Goal: Information Seeking & Learning: Check status

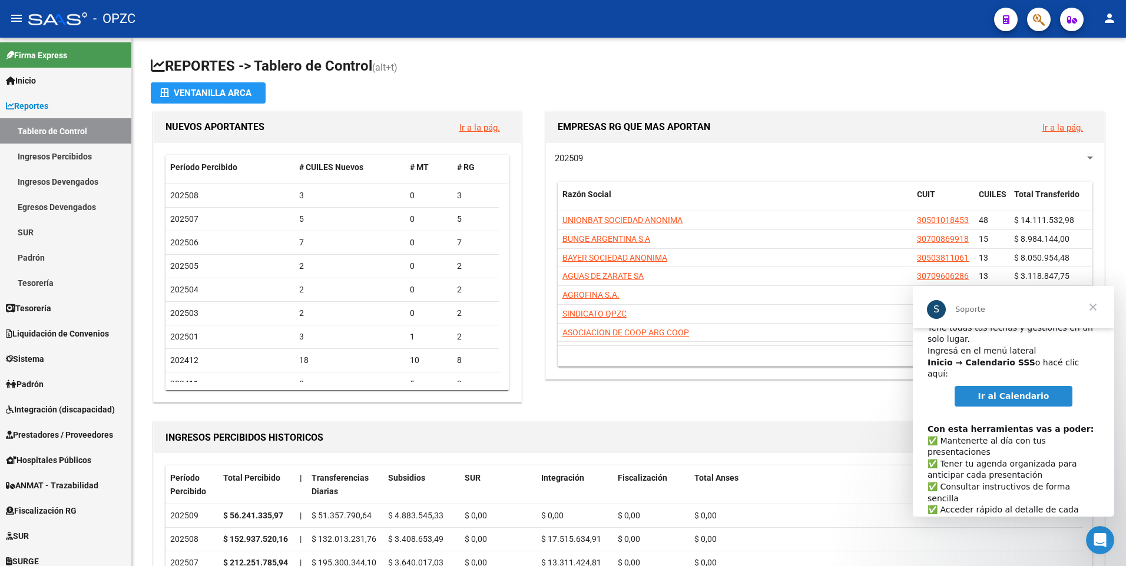
scroll to position [59, 0]
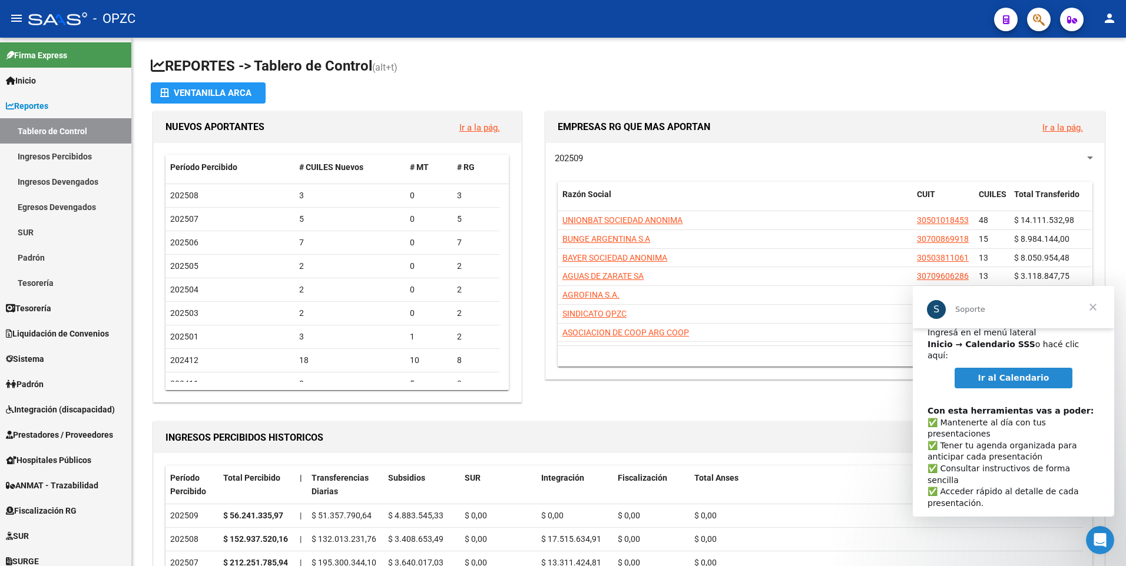
click at [1019, 373] on span "Ir al Calendario" at bounding box center [1013, 377] width 71 height 9
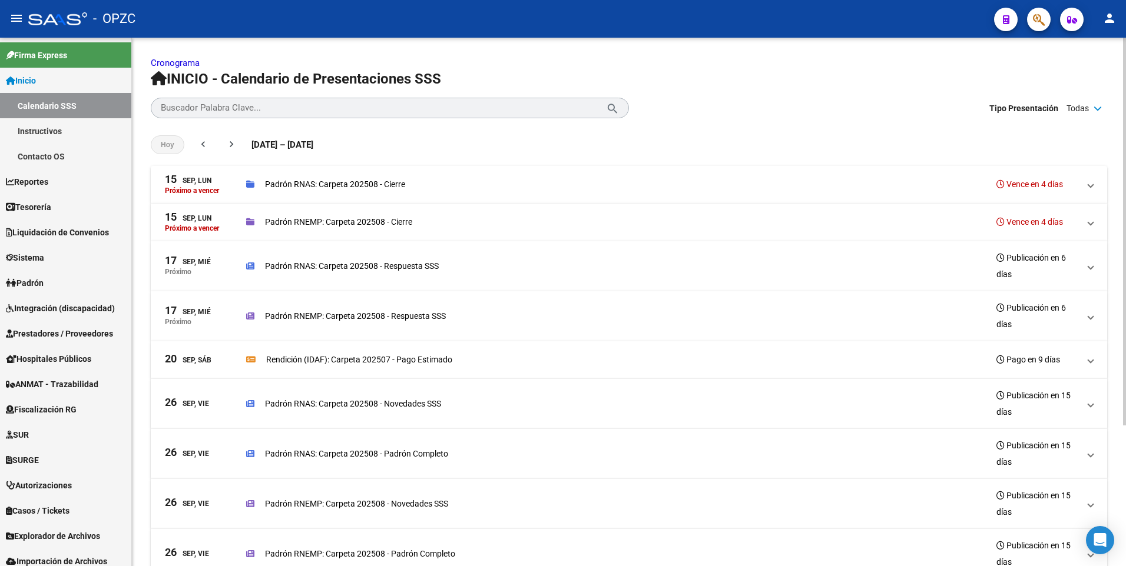
click at [1090, 360] on span at bounding box center [1090, 359] width 5 height 13
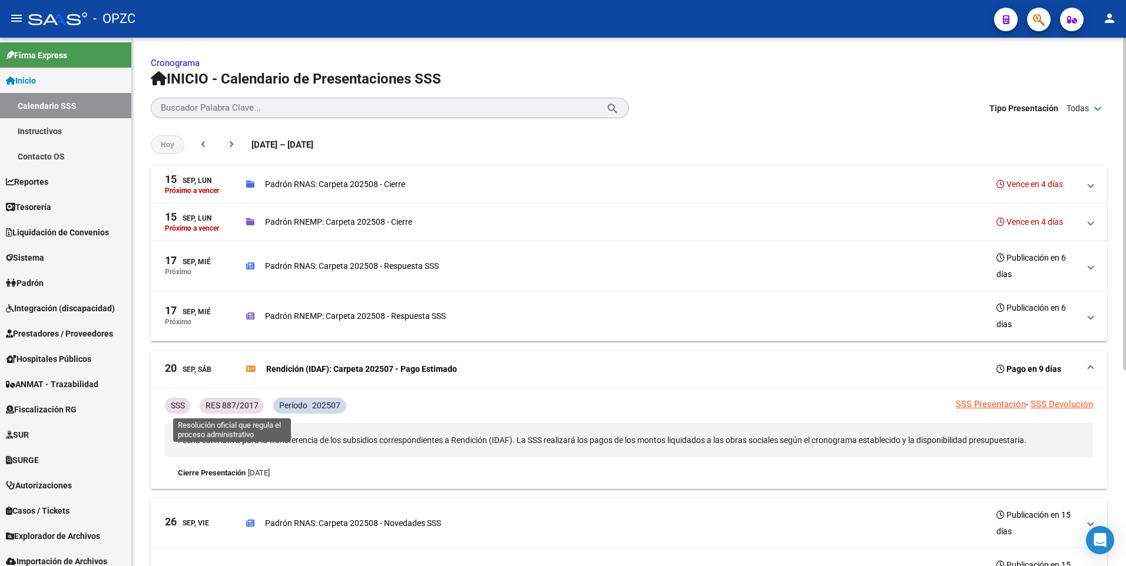
click at [228, 406] on p "RES 887/2017" at bounding box center [231, 405] width 53 height 13
drag, startPoint x: 259, startPoint y: 405, endPoint x: 207, endPoint y: 403, distance: 51.8
click at [207, 403] on div "RES 887/2017" at bounding box center [232, 406] width 64 height 16
copy p "RES 887/2017"
click at [1091, 368] on span at bounding box center [1090, 369] width 5 height 13
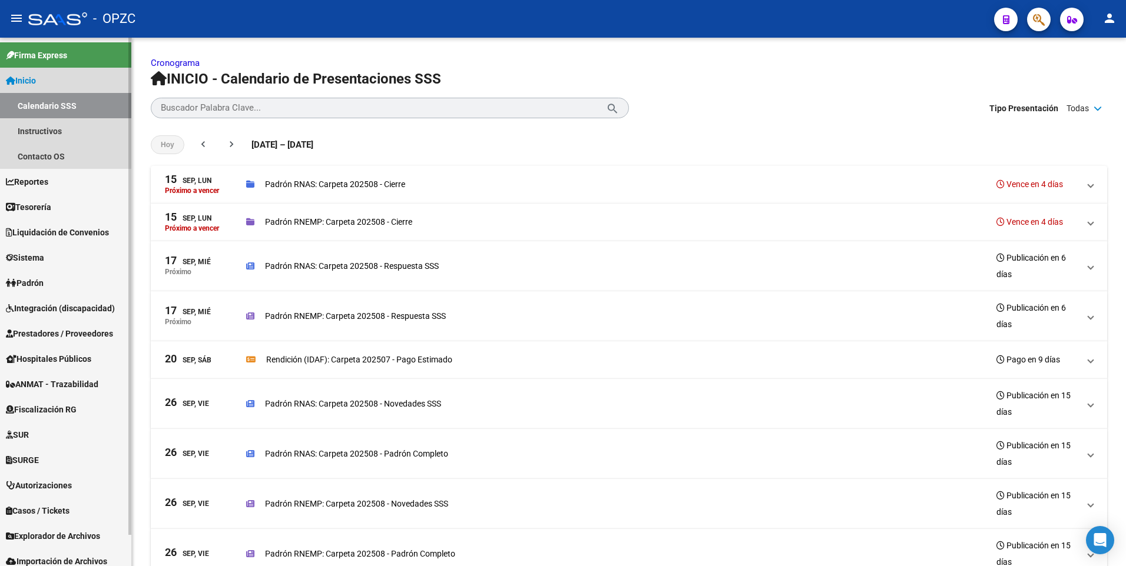
click at [28, 80] on span "Inicio" at bounding box center [21, 80] width 30 height 13
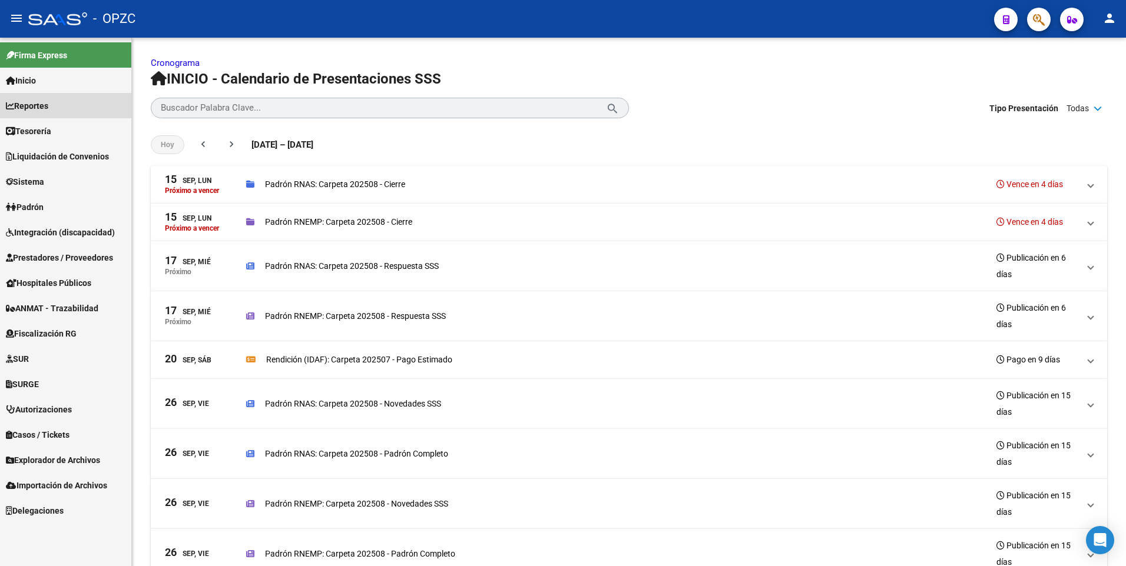
click at [34, 104] on span "Reportes" at bounding box center [27, 105] width 42 height 13
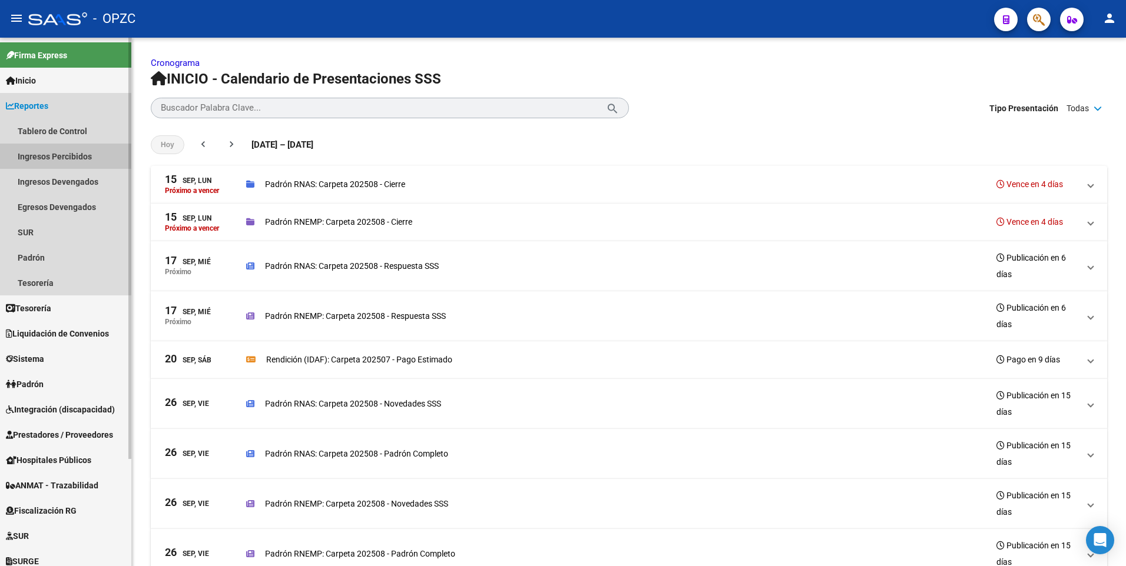
click at [54, 154] on link "Ingresos Percibidos" at bounding box center [65, 156] width 131 height 25
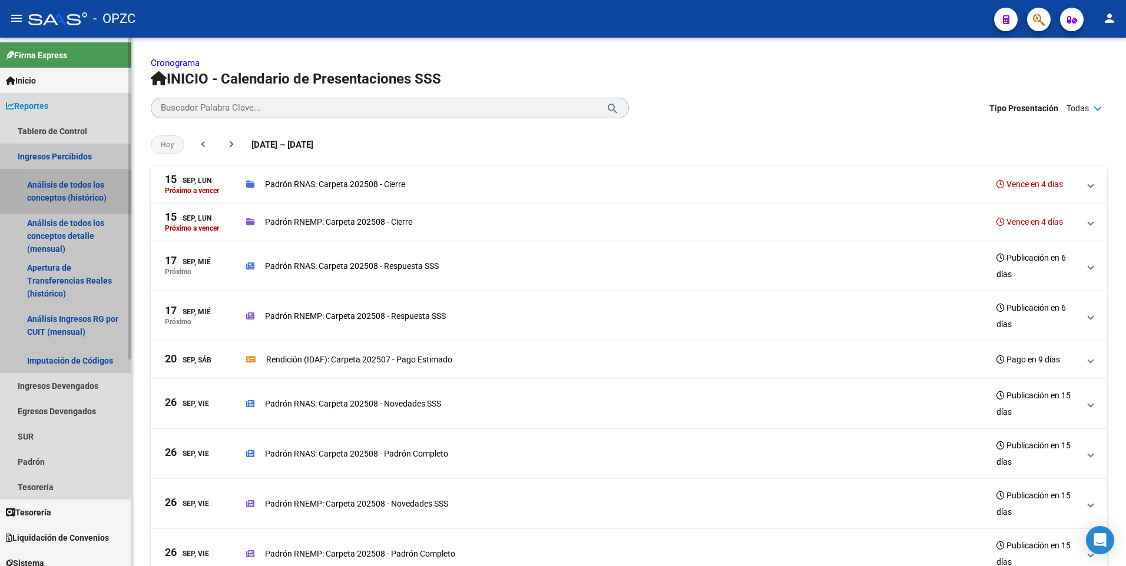
click at [73, 186] on link "Análisis de todos los conceptos (histórico)" at bounding box center [65, 191] width 131 height 45
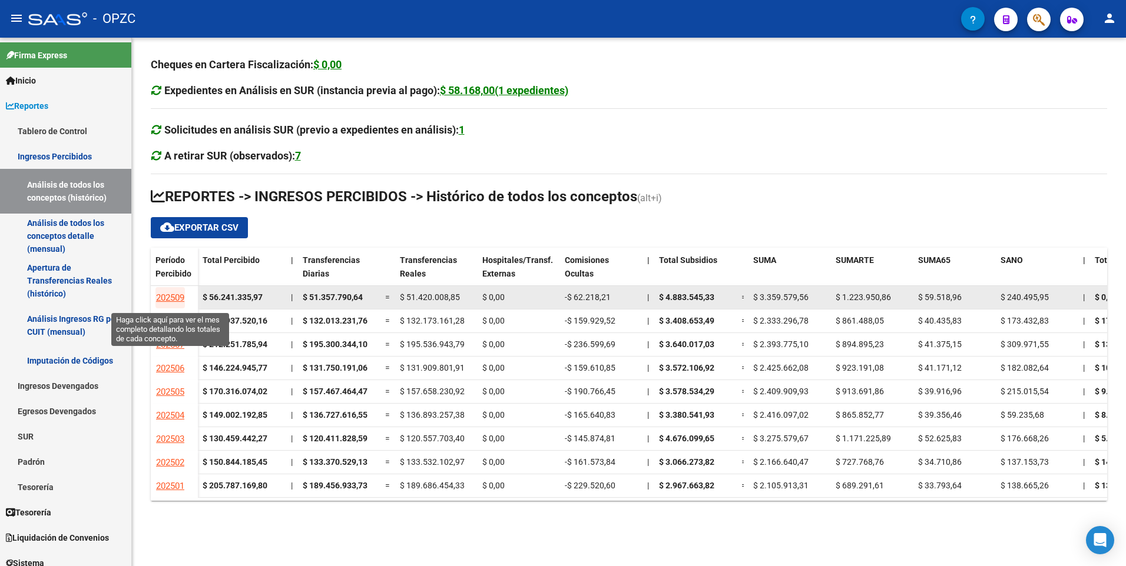
click at [175, 296] on span "202509" at bounding box center [170, 298] width 28 height 11
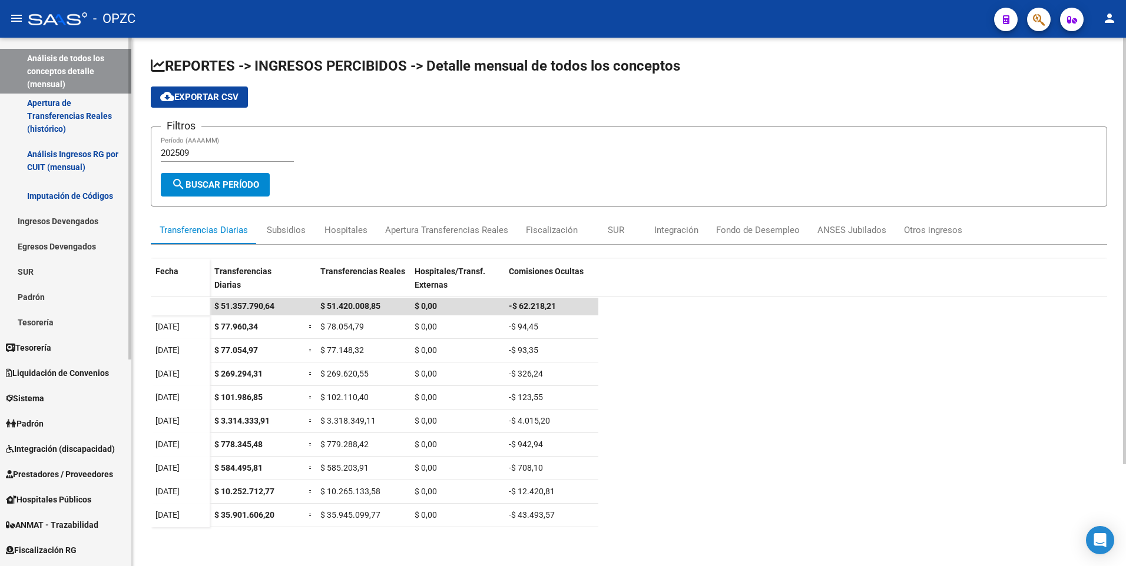
scroll to position [118, 0]
